Goal: Task Accomplishment & Management: Complete application form

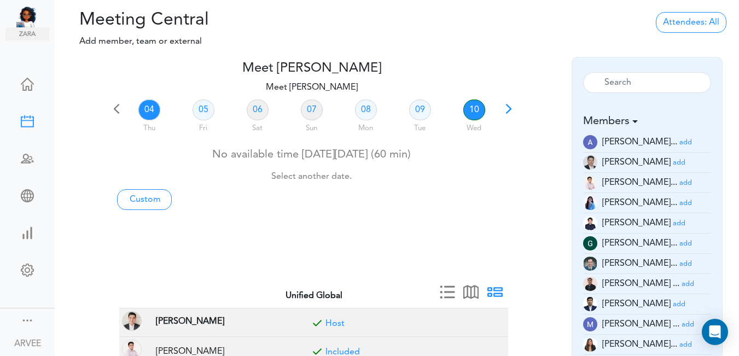
click at [476, 103] on link "10" at bounding box center [474, 110] width 22 height 21
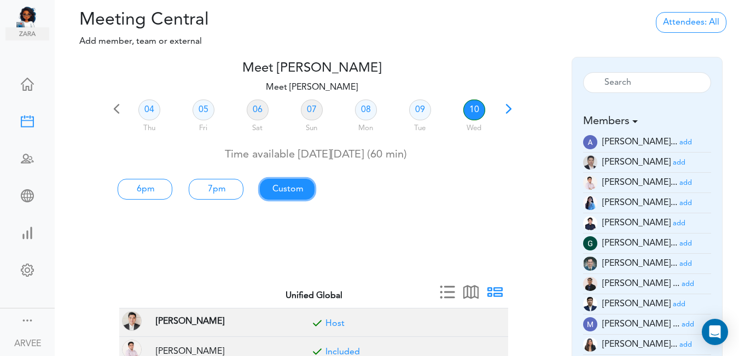
click at [291, 191] on link "Custom" at bounding box center [287, 189] width 55 height 21
type input "Meet [PERSON_NAME]"
type input "[URL][DOMAIN_NAME][SECURITY_DATA]"
type input "[DATE]T18:00"
type input "[DATE]T19:00"
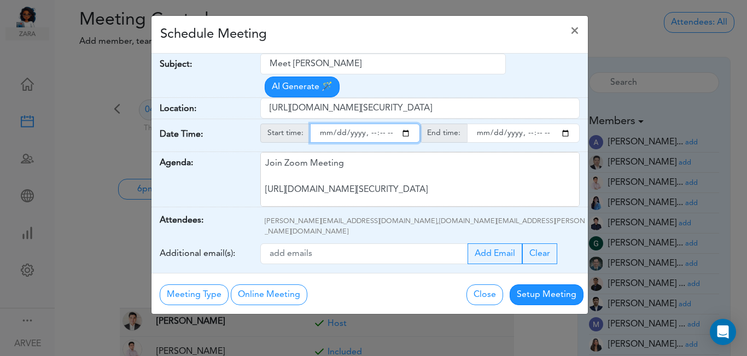
click at [405, 124] on input "starttime" at bounding box center [365, 133] width 110 height 19
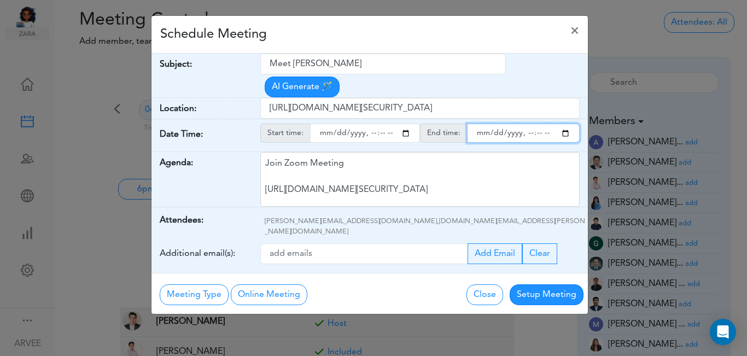
type input "[DATE]T20:00"
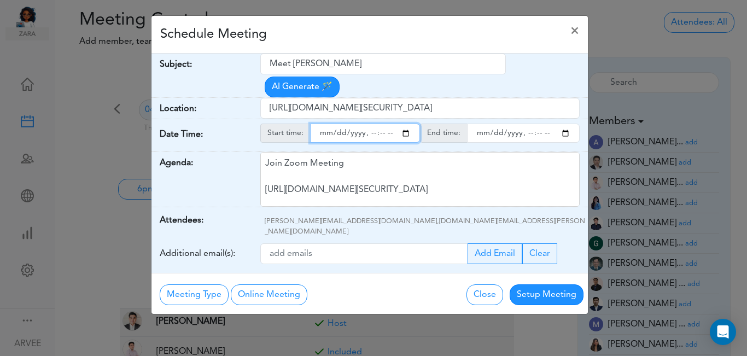
click at [564, 124] on input "endtime" at bounding box center [523, 133] width 113 height 19
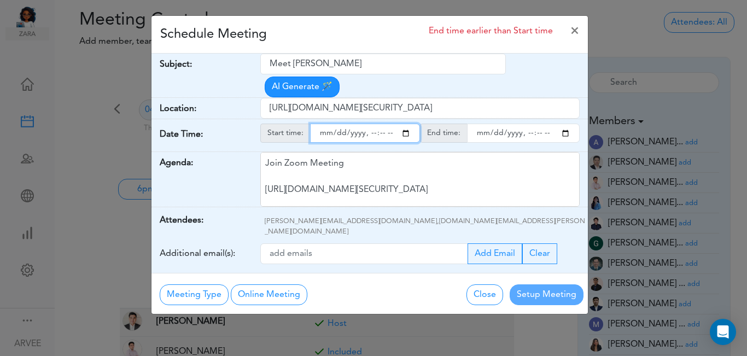
type input "[DATE]T21:00"
click at [381, 124] on input "starttime" at bounding box center [365, 133] width 110 height 19
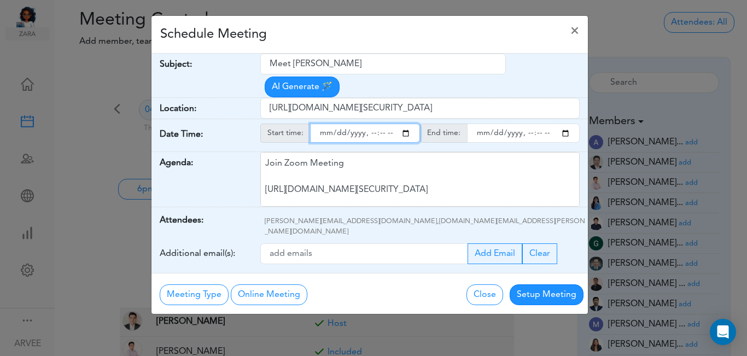
type input "[DATE]T20:30"
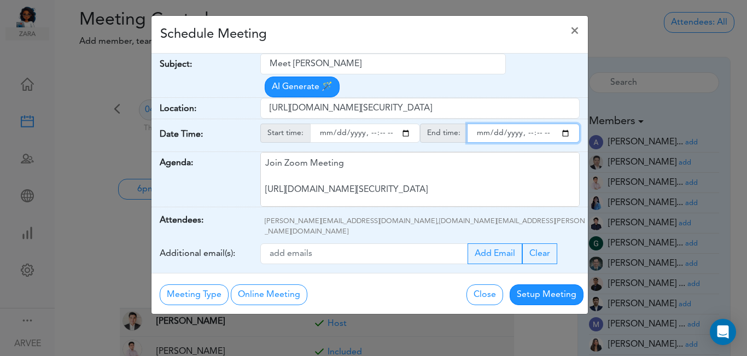
click at [536, 124] on input "endtime" at bounding box center [523, 133] width 113 height 19
type input "[DATE]T21:30"
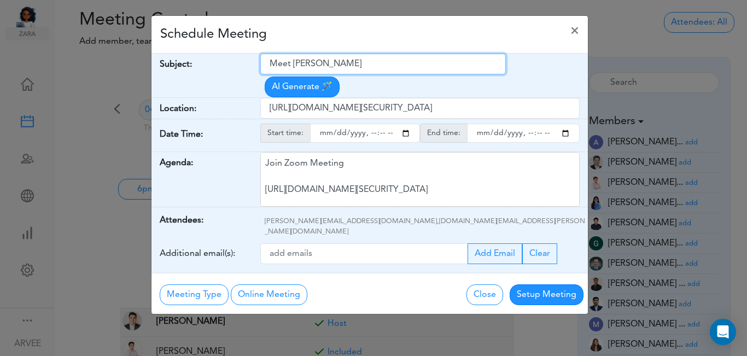
click at [270, 66] on input "Meet [PERSON_NAME]" at bounding box center [383, 64] width 246 height 21
drag, startPoint x: 270, startPoint y: 66, endPoint x: 348, endPoint y: 64, distance: 78.2
click at [354, 62] on input "Meet [PERSON_NAME]" at bounding box center [383, 64] width 246 height 21
paste input "brainstorming training activities"
click at [274, 64] on input "brainstorming training activities" at bounding box center [383, 64] width 246 height 21
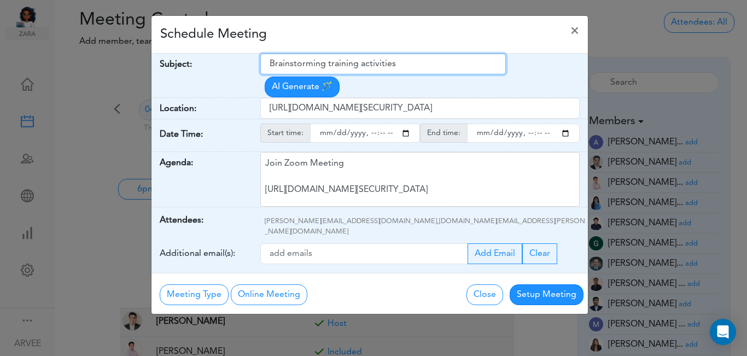
click at [328, 63] on input "Brainstorming training activities" at bounding box center [383, 64] width 246 height 21
click at [364, 66] on input "Brainstorming Training activities" at bounding box center [383, 64] width 246 height 21
type input "Brainstorming Training Activities"
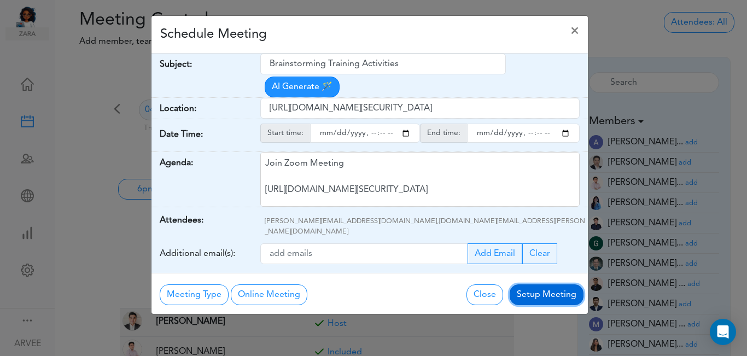
click at [550, 284] on button "Setup Meeting" at bounding box center [547, 294] width 74 height 21
